Goal: Find contact information: Obtain details needed to contact an individual or organization

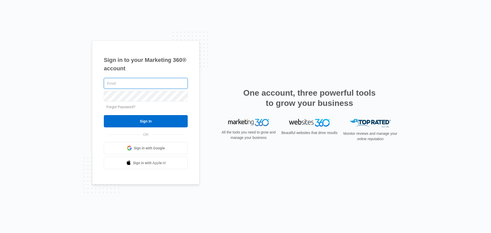
click at [145, 82] on input "text" at bounding box center [146, 83] width 84 height 11
type input "[PERSON_NAME][EMAIL_ADDRESS][DOMAIN_NAME]"
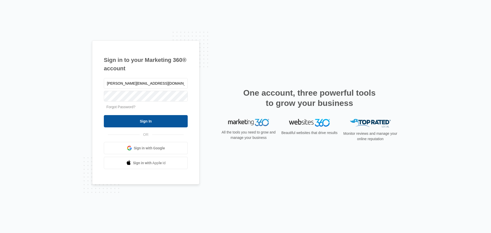
click at [160, 117] on input "Sign In" at bounding box center [146, 121] width 84 height 12
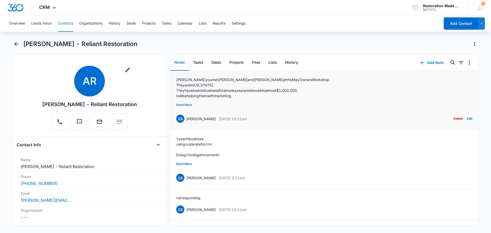
click at [185, 106] on button "Read More" at bounding box center [184, 105] width 16 height 10
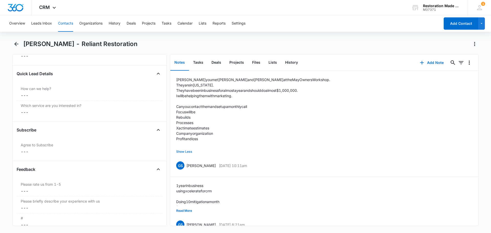
scroll to position [614, 0]
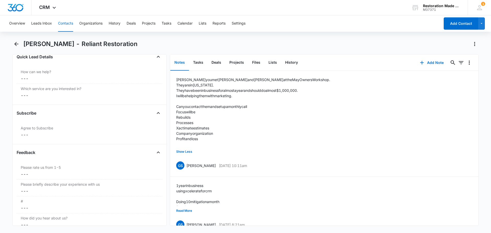
click at [63, 22] on button "Contacts" at bounding box center [65, 23] width 15 height 16
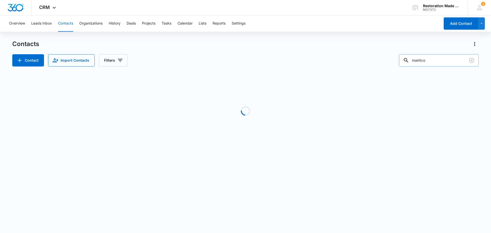
click at [428, 59] on input "maintco" at bounding box center [439, 60] width 80 height 12
drag, startPoint x: 435, startPoint y: 59, endPoint x: 405, endPoint y: 59, distance: 29.9
click at [405, 59] on input "maintco" at bounding box center [439, 60] width 80 height 12
type input "ian"
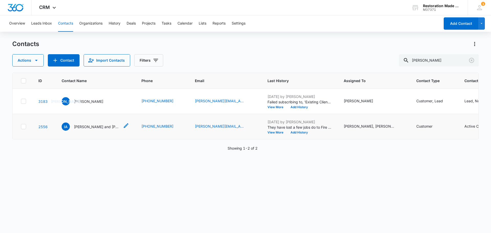
click at [94, 129] on p "Ian and Valerie Olson - Rocky Mountain Cleaning & Restoration - ID" at bounding box center [97, 126] width 46 height 5
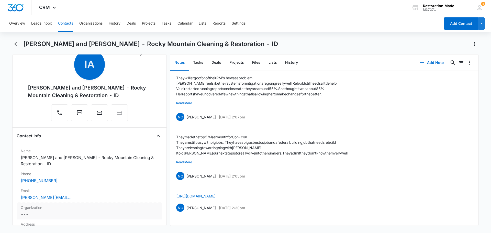
scroll to position [26, 0]
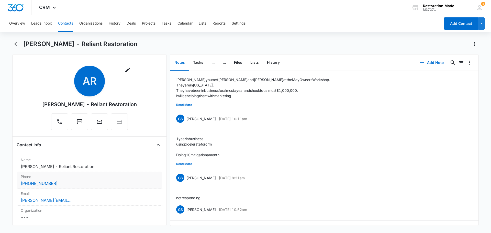
scroll to position [26, 0]
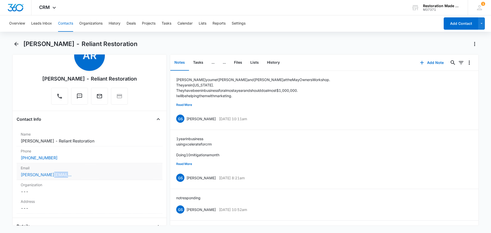
drag, startPoint x: 76, startPoint y: 176, endPoint x: 51, endPoint y: 176, distance: 25.6
click at [51, 176] on div "adam@reliant-az.com" at bounding box center [90, 175] width 138 height 6
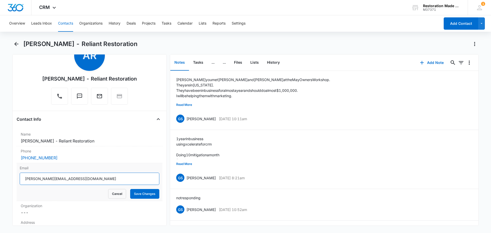
click at [23, 183] on input "adam@reliant-az.com" at bounding box center [90, 179] width 140 height 12
drag, startPoint x: 60, startPoint y: 179, endPoint x: 22, endPoint y: 180, distance: 37.9
click at [22, 180] on input "adam@reliant-az.com" at bounding box center [90, 179] width 140 height 12
